Goal: Information Seeking & Learning: Find specific fact

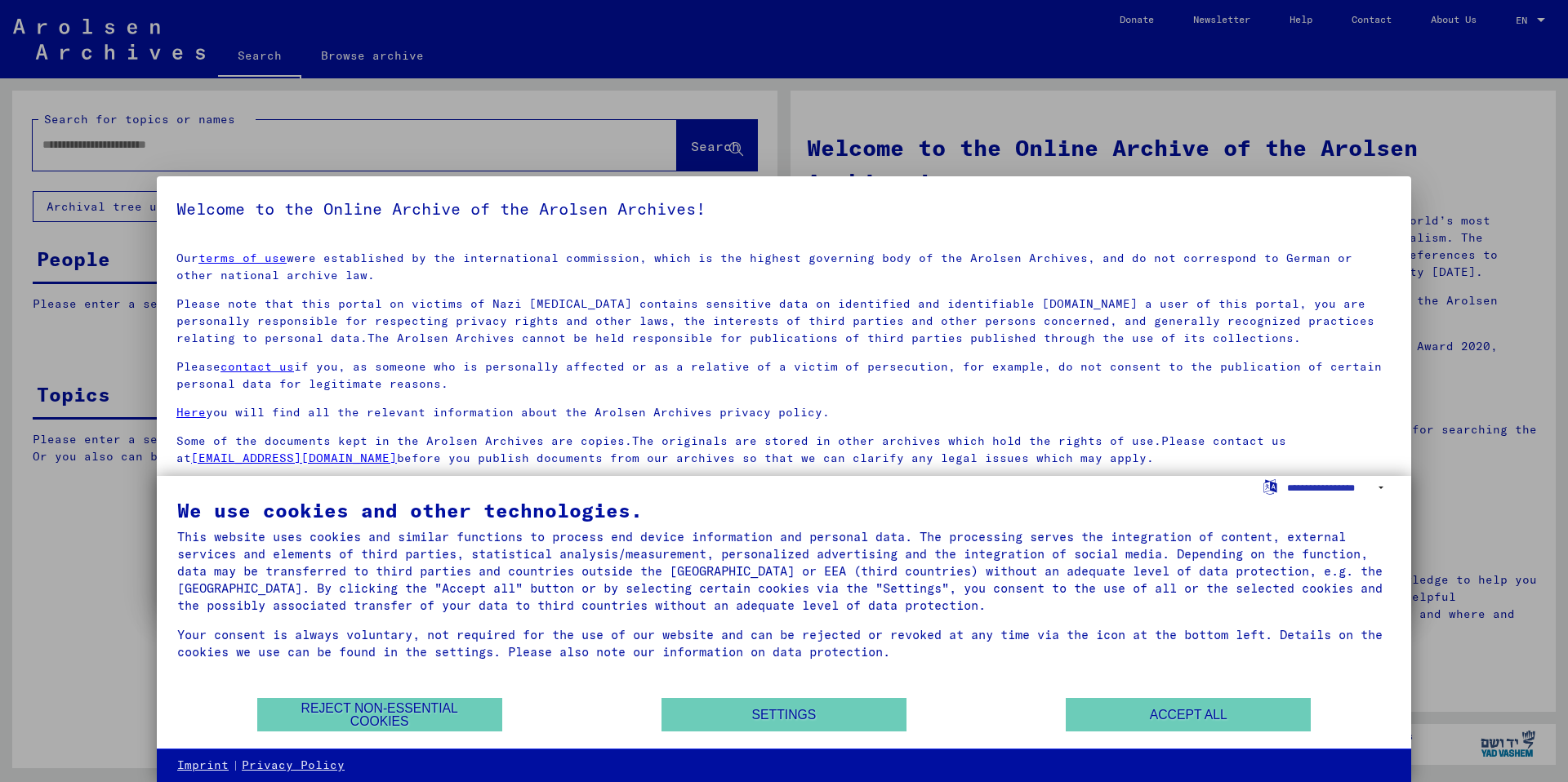
click at [55, 269] on div at bounding box center [784, 391] width 1568 height 782
click at [1154, 718] on button "Accept all" at bounding box center [1188, 714] width 245 height 34
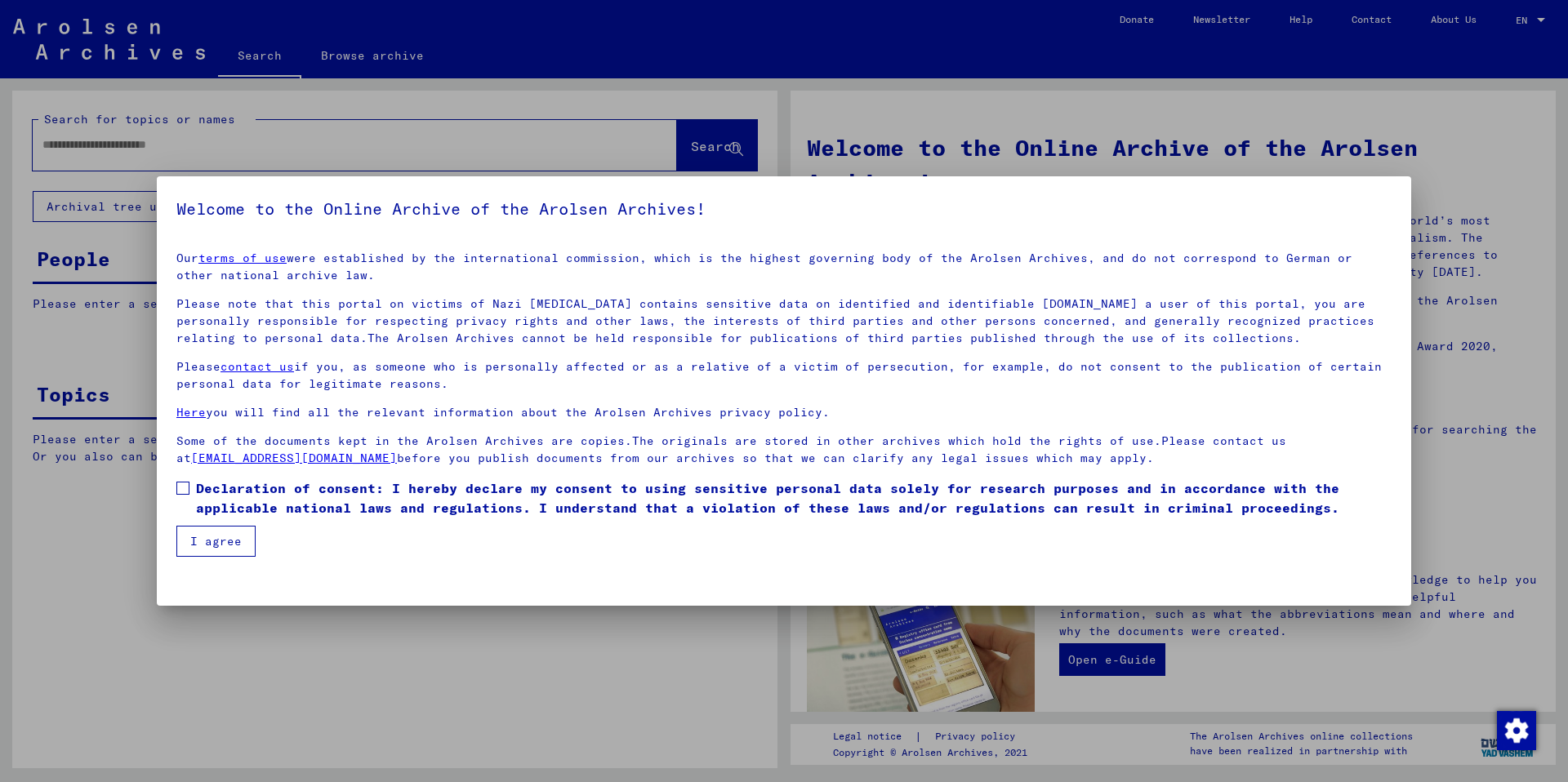
click at [226, 542] on button "I agree" at bounding box center [216, 542] width 79 height 31
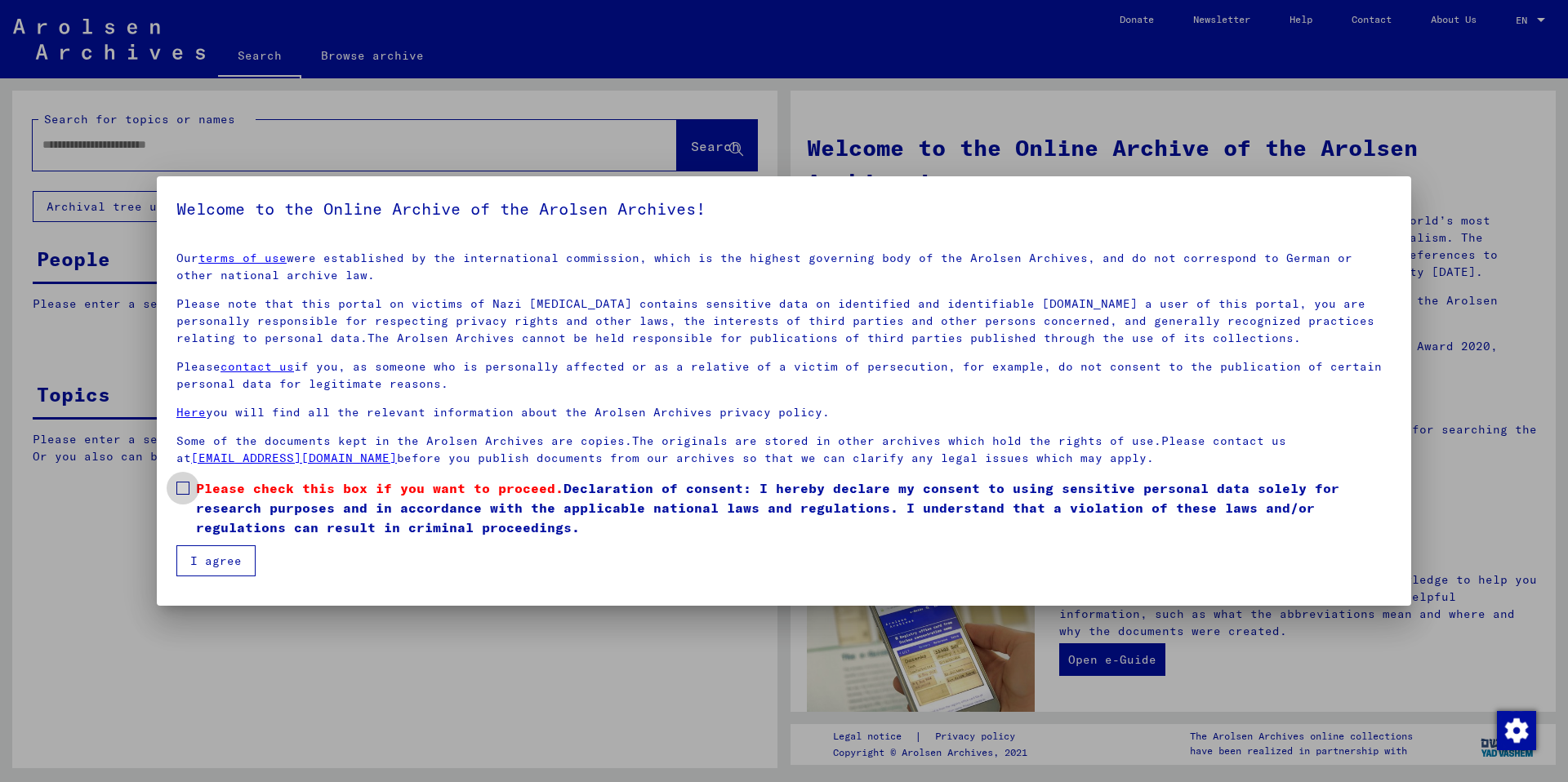
click at [186, 490] on span at bounding box center [182, 487] width 13 height 13
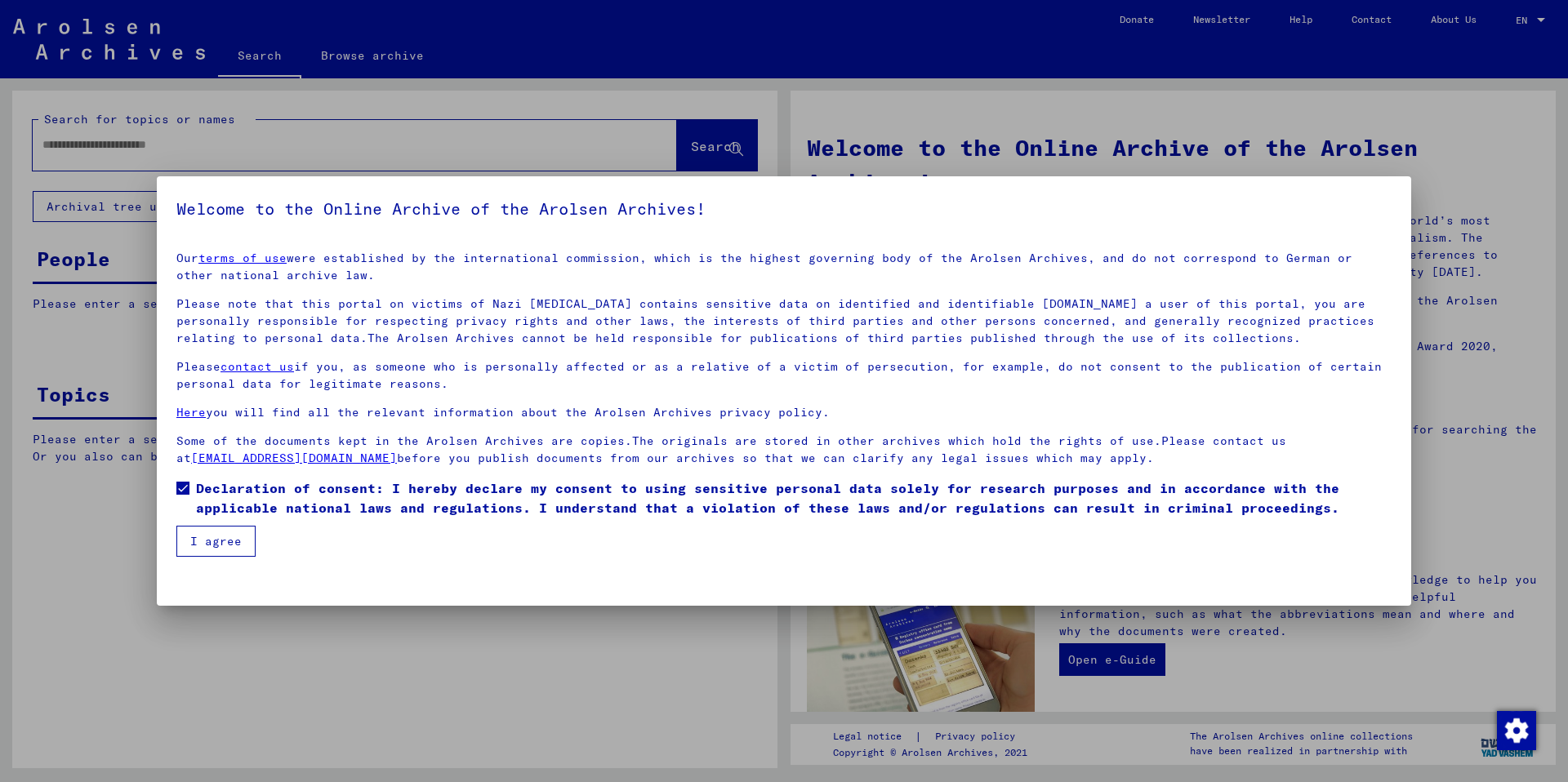
click at [218, 541] on button "I agree" at bounding box center [216, 542] width 79 height 31
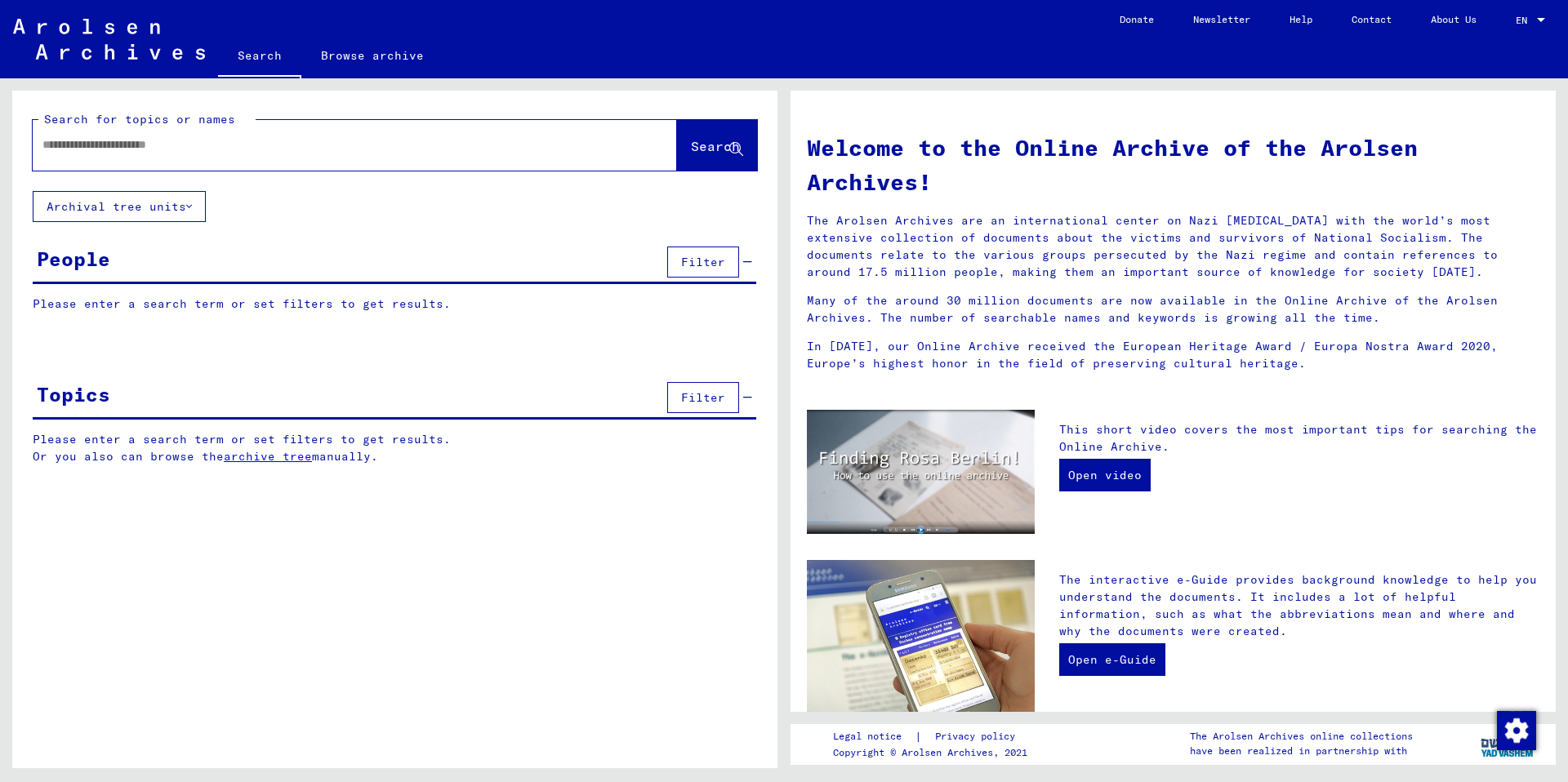
click at [80, 269] on div "People" at bounding box center [74, 259] width 74 height 29
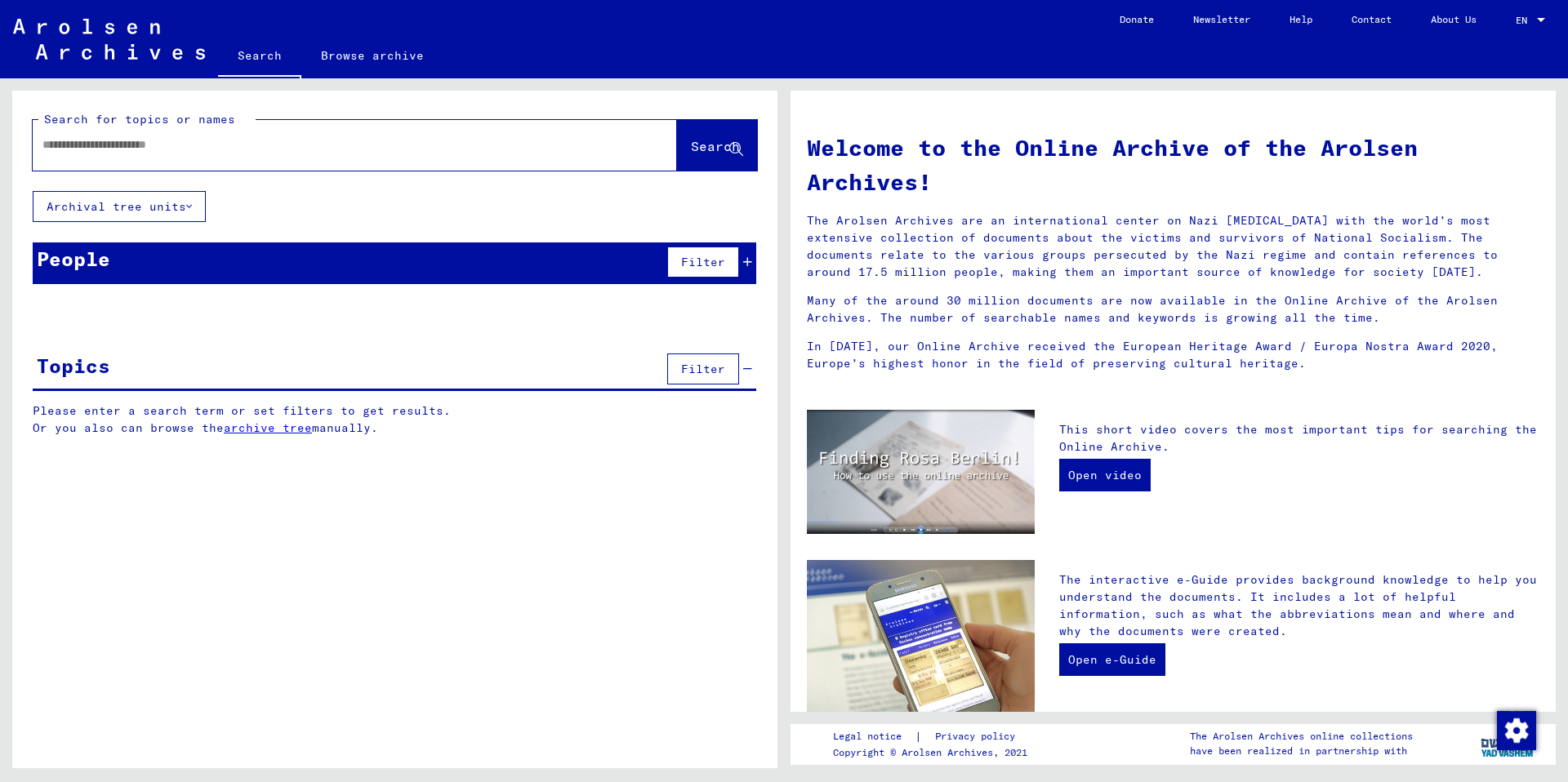
click at [80, 269] on div "People" at bounding box center [74, 259] width 74 height 29
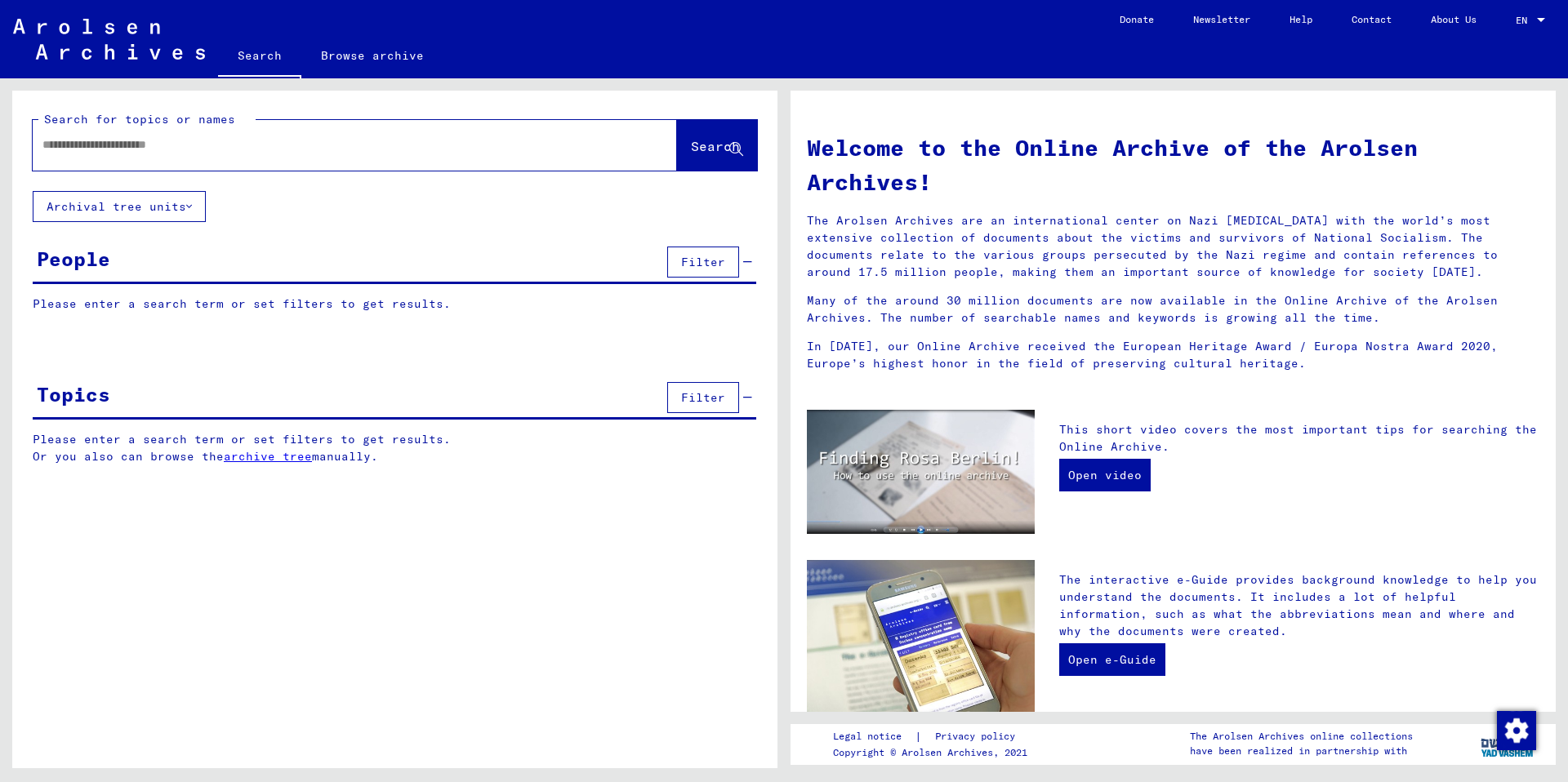
click at [129, 154] on div at bounding box center [330, 145] width 595 height 37
click at [110, 144] on input "text" at bounding box center [335, 145] width 585 height 17
type input "**********"
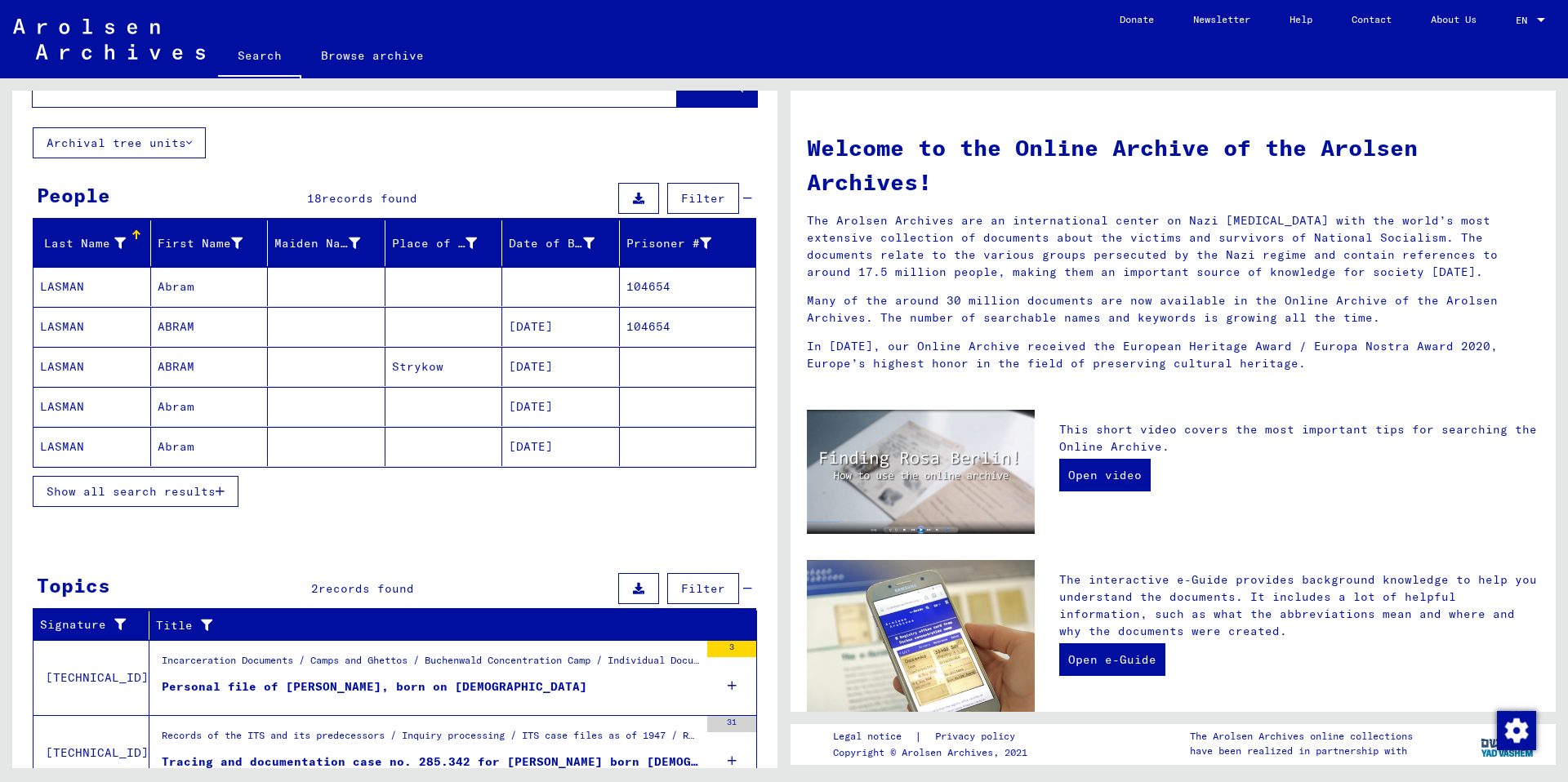
scroll to position [68, 0]
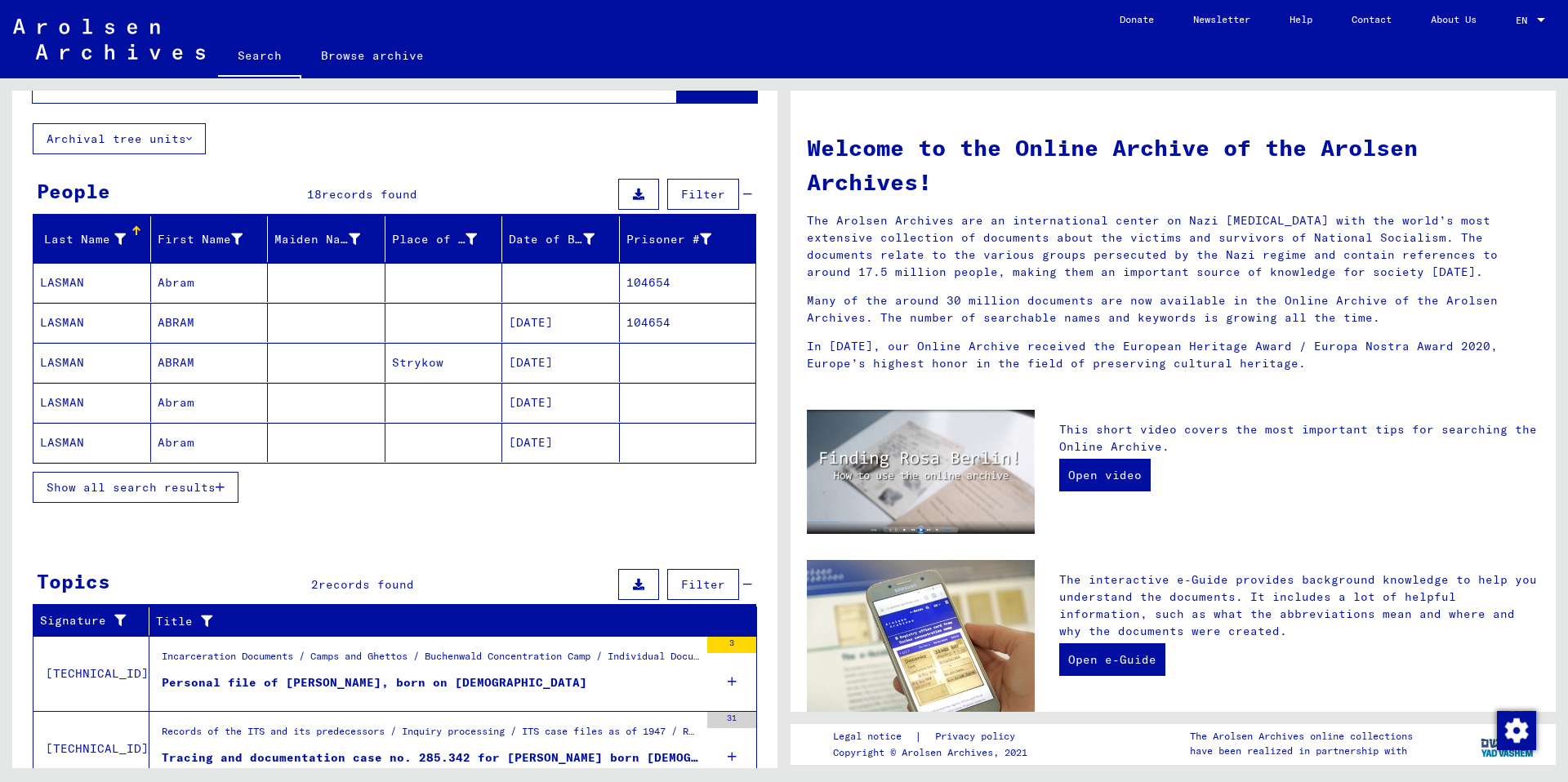
click at [86, 403] on mat-cell "LASMAN" at bounding box center [92, 402] width 117 height 39
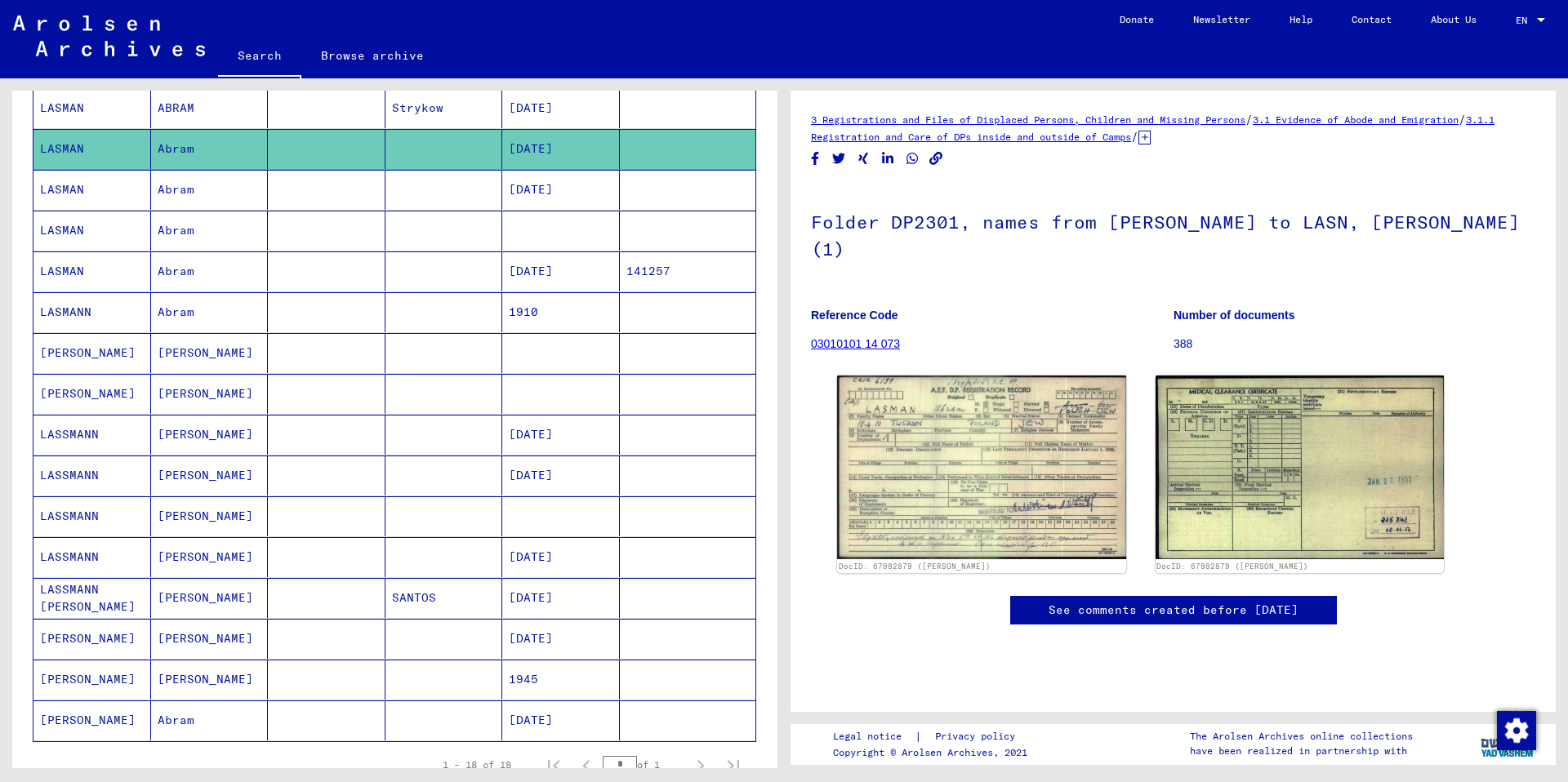
scroll to position [319, 0]
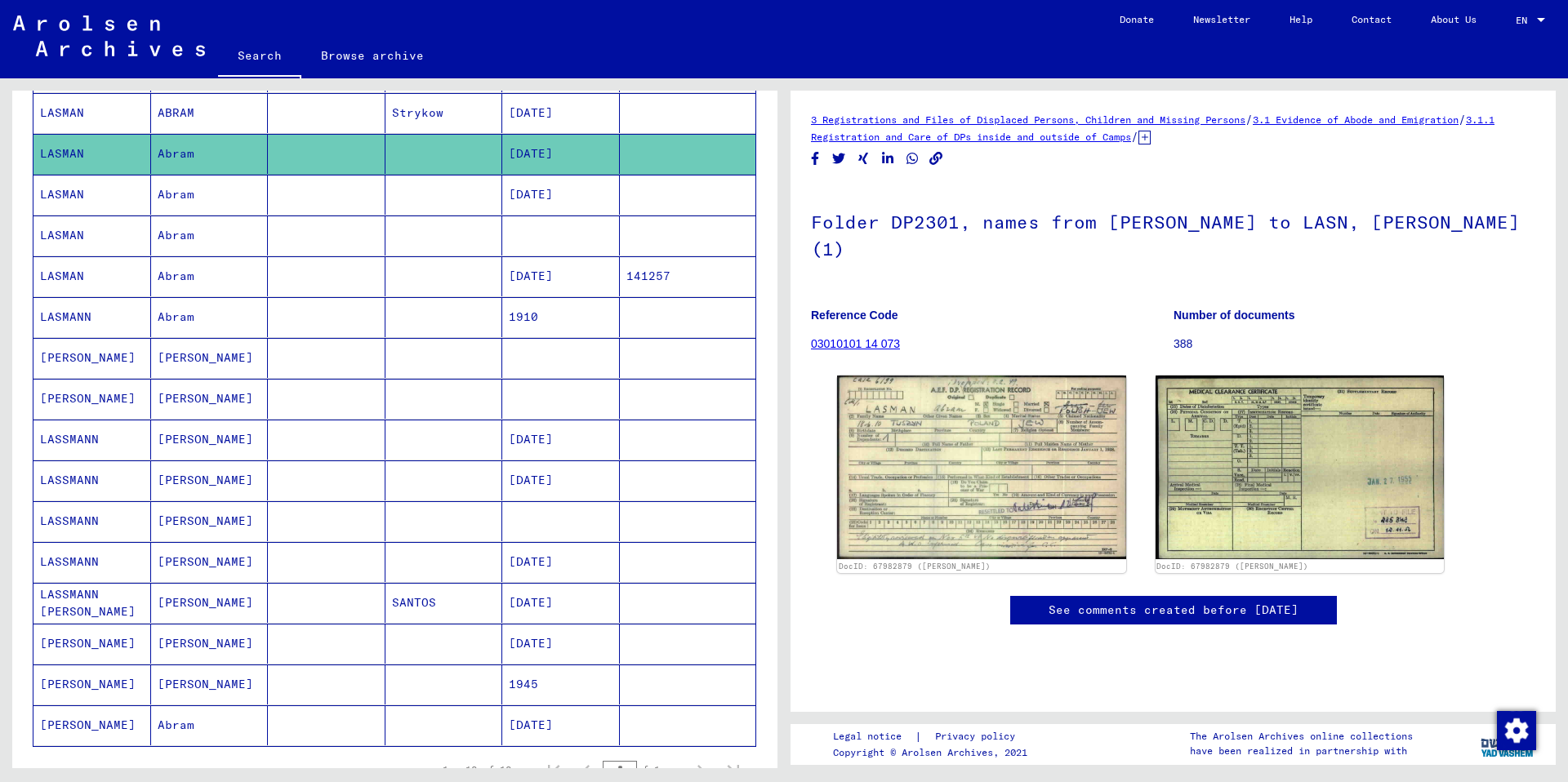
click at [66, 270] on mat-cell "LASMAN" at bounding box center [92, 276] width 117 height 40
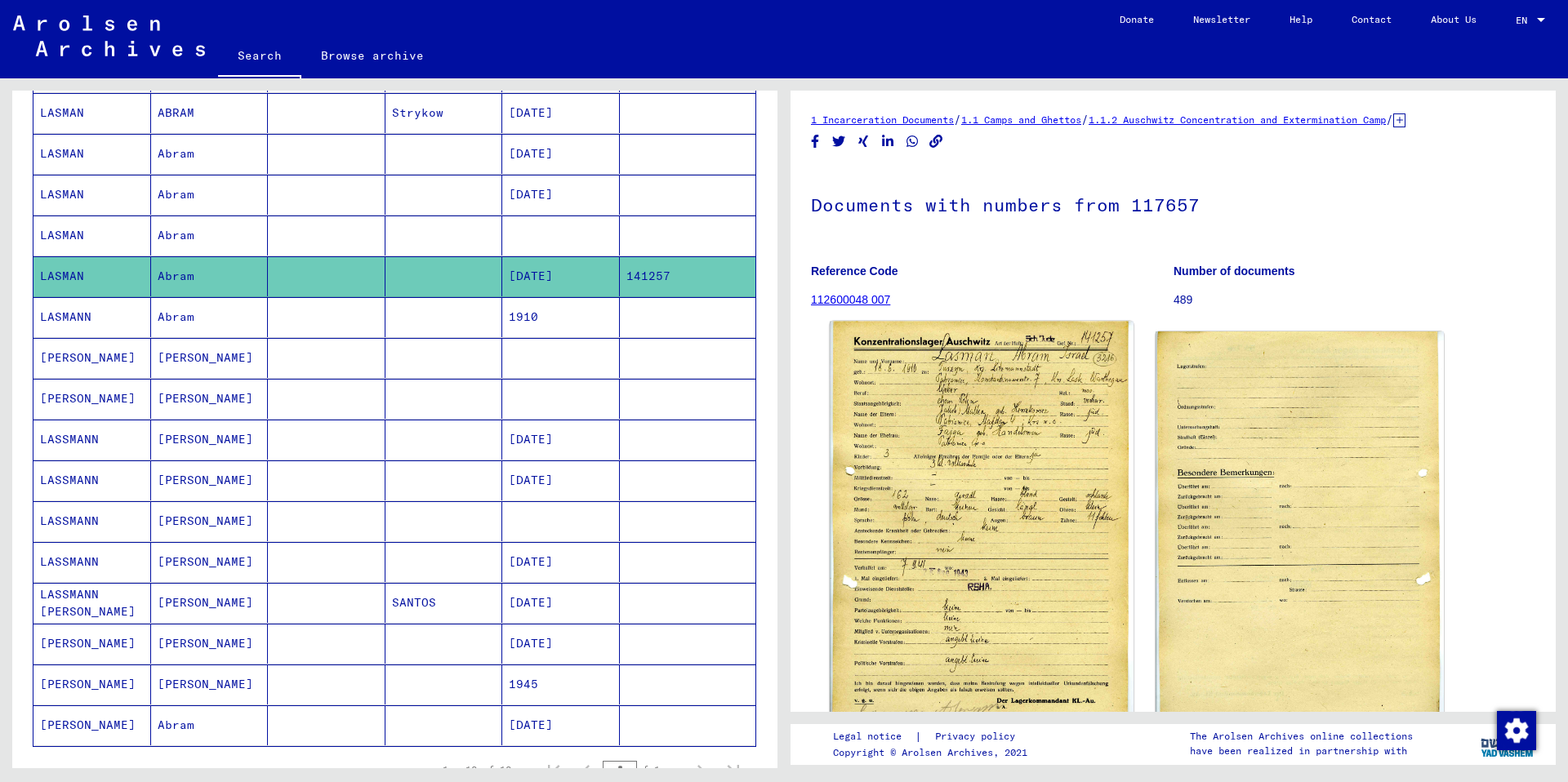
click at [962, 639] on img at bounding box center [981, 530] width 303 height 418
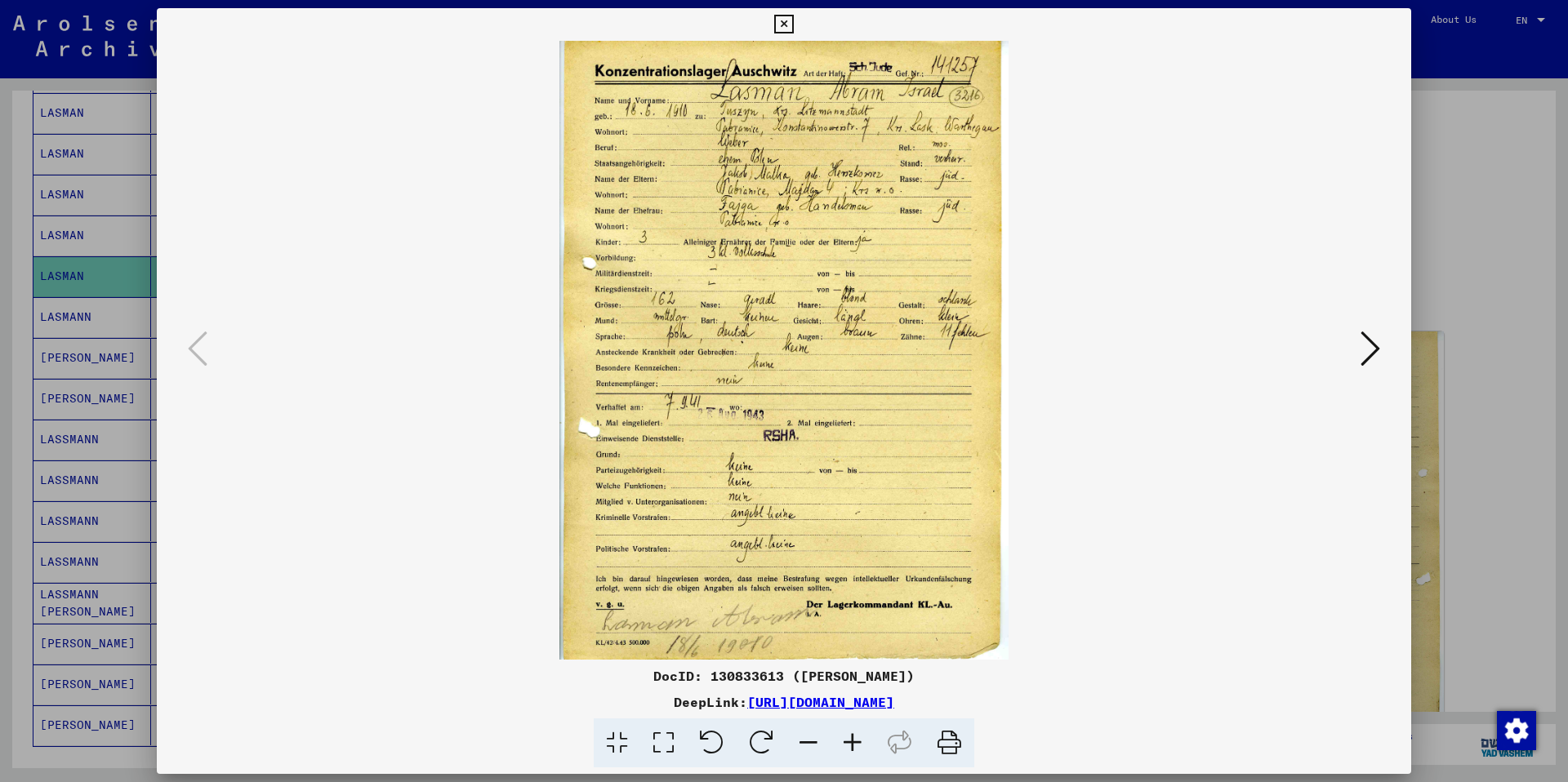
click at [1368, 356] on icon at bounding box center [1370, 349] width 19 height 39
